Goal: Check status: Check status

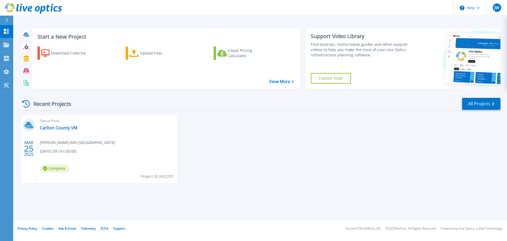
click at [194, 160] on div "MAR 25 2025 Optical Prime Carlton County VM Duane Buytaert , MN-County of Carlt…" at bounding box center [258, 154] width 485 height 79
click at [5, 44] on icon at bounding box center [6, 45] width 6 height 4
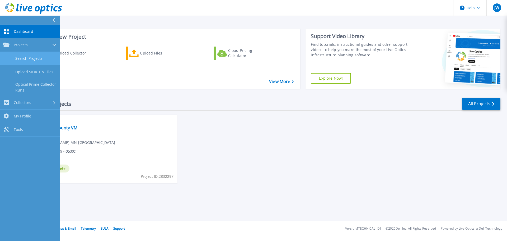
click at [18, 59] on link "Search Projects" at bounding box center [30, 58] width 60 height 13
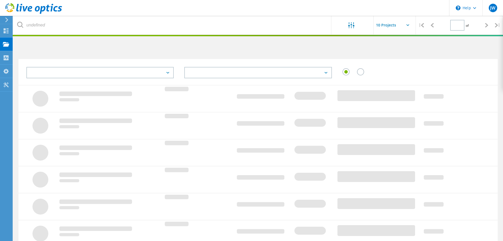
type input "1"
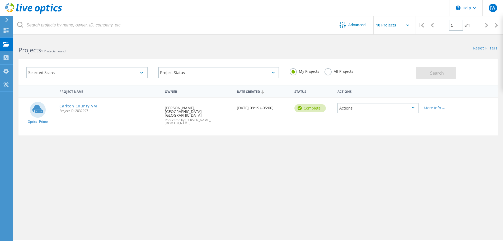
click at [82, 107] on link "Carlton County VM" at bounding box center [78, 106] width 38 height 4
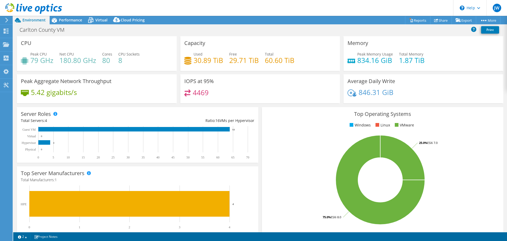
select select "USD"
click at [70, 21] on span "Performance" at bounding box center [70, 19] width 23 height 5
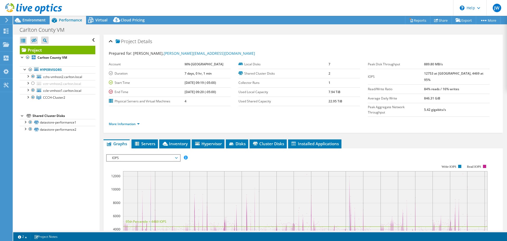
click at [54, 196] on div "Open All Close All Hide Excluded Nodes Project Tree Filter" at bounding box center [56, 133] width 86 height 196
click at [97, 19] on span "Virtual" at bounding box center [101, 19] width 12 height 5
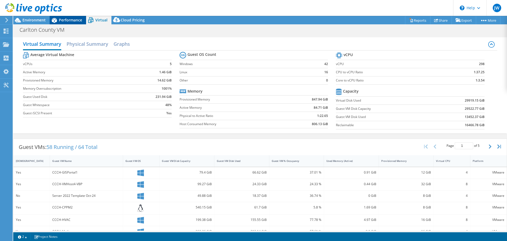
click at [64, 18] on span "Performance" at bounding box center [70, 19] width 23 height 5
